Goal: Information Seeking & Learning: Find specific fact

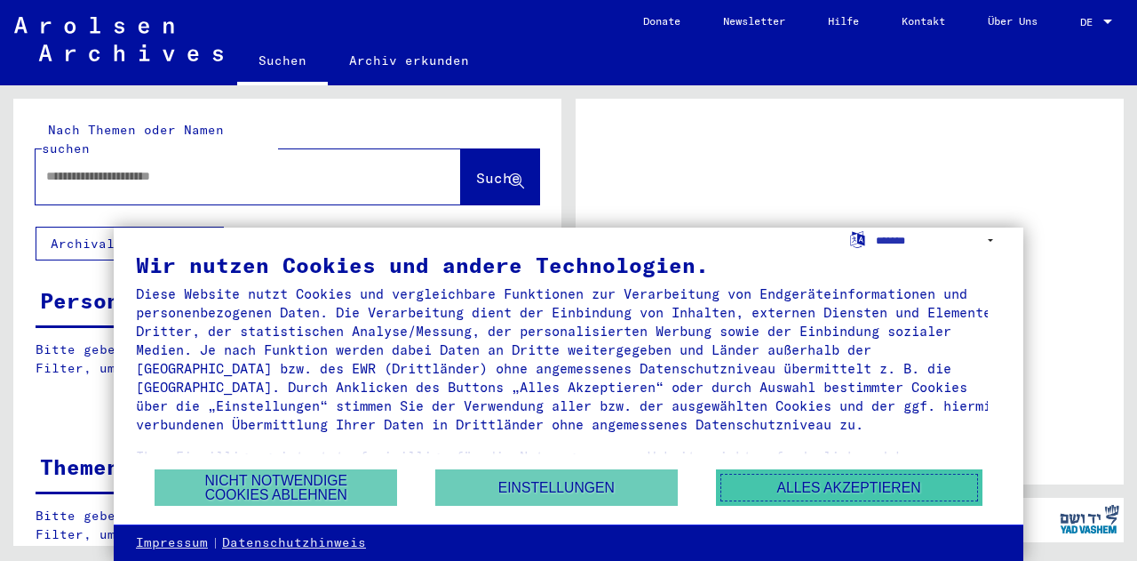
click at [842, 491] on button "Alles akzeptieren" at bounding box center [849, 487] width 267 height 36
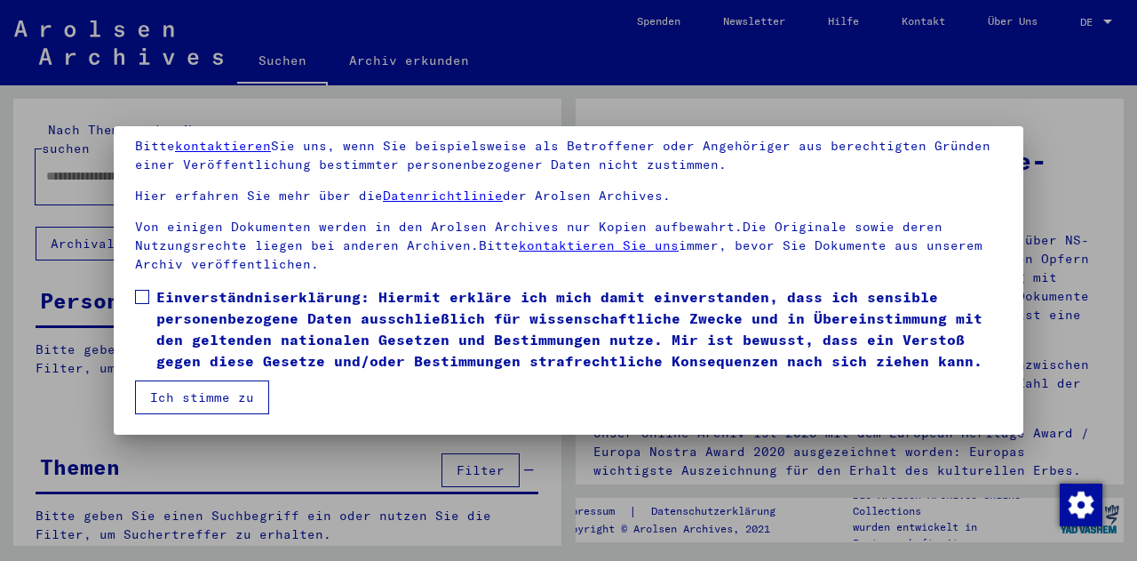
scroll to position [145, 0]
click at [138, 289] on span at bounding box center [142, 296] width 14 height 14
click at [227, 399] on button "Ich stimme zu" at bounding box center [202, 396] width 134 height 34
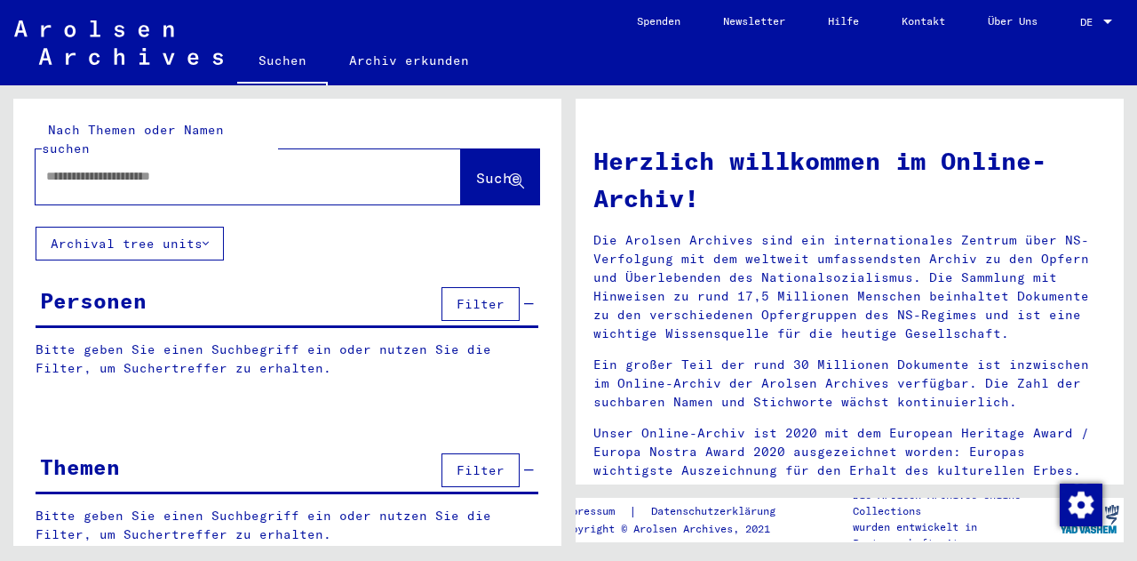
click at [214, 167] on input "text" at bounding box center [227, 176] width 362 height 19
type input "**********"
click at [476, 169] on span "Suche" at bounding box center [498, 178] width 44 height 18
click at [510, 171] on button "Suche" at bounding box center [500, 176] width 78 height 55
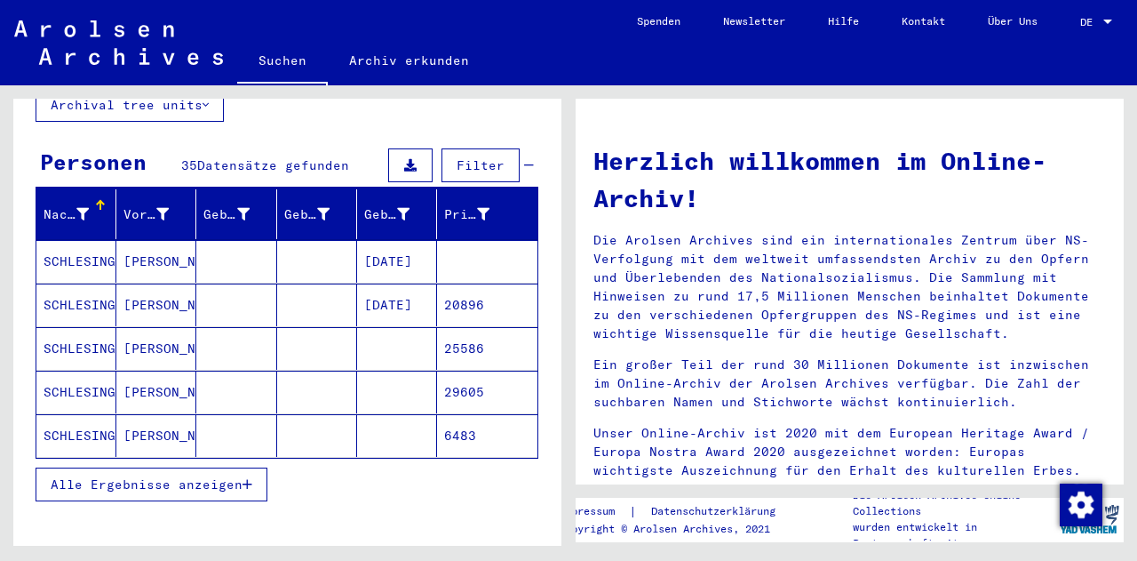
scroll to position [139, 0]
click at [240, 476] on span "Alle Ergebnisse anzeigen" at bounding box center [147, 484] width 192 height 16
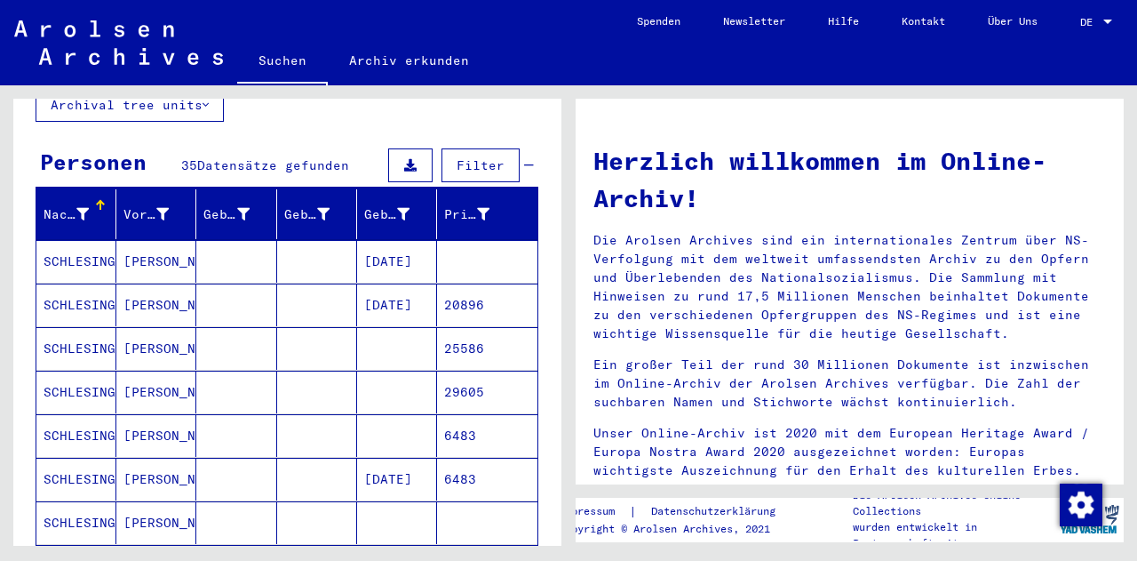
click at [94, 283] on mat-cell "SCHLESINGER" at bounding box center [76, 304] width 80 height 43
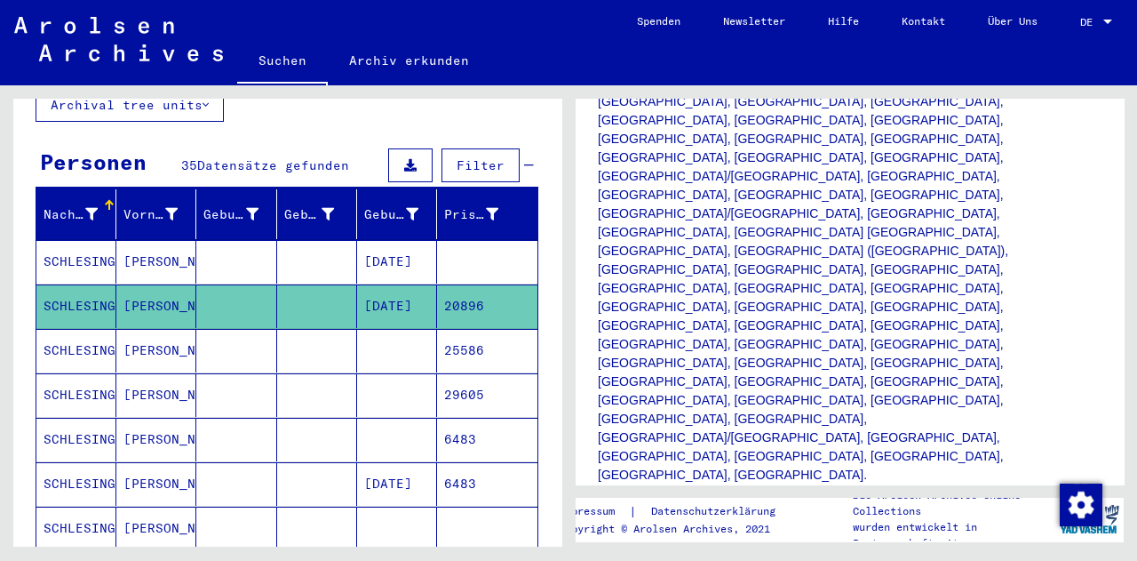
scroll to position [441, 0]
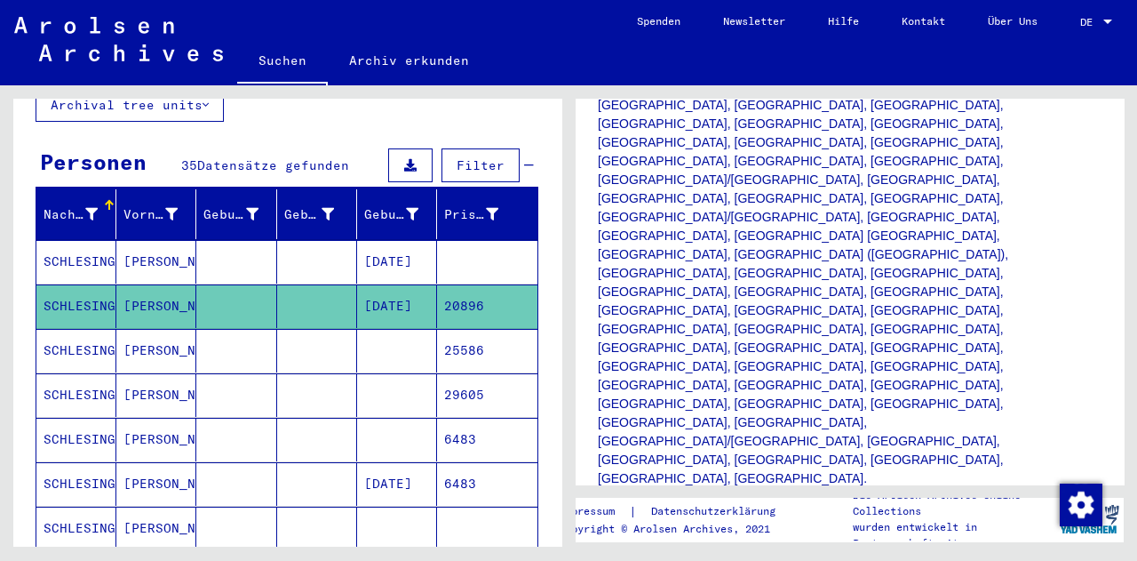
click at [490, 288] on mat-cell "20896" at bounding box center [487, 306] width 100 height 44
click at [736, 520] on icon at bounding box center [733, 526] width 8 height 12
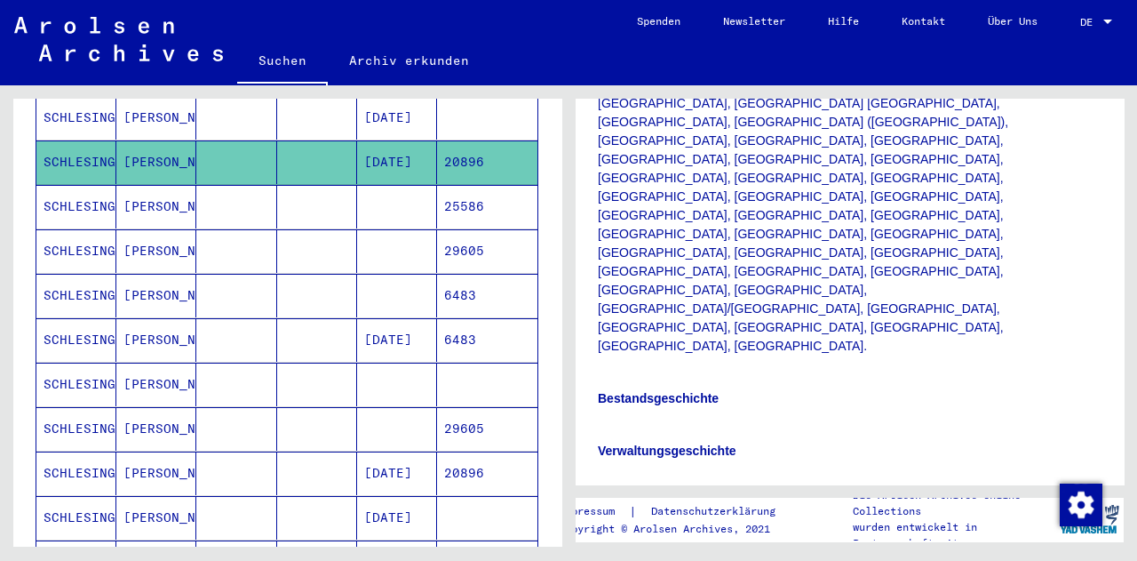
scroll to position [272, 0]
